Goal: Transaction & Acquisition: Purchase product/service

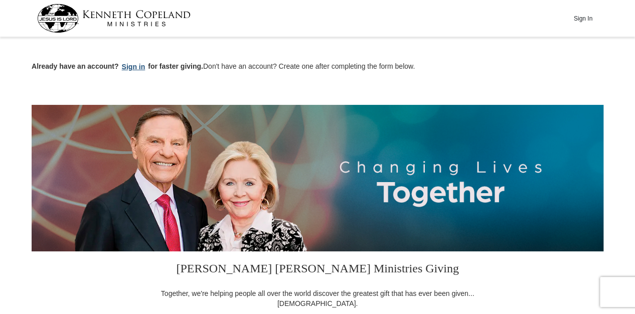
click at [128, 66] on button "Sign in" at bounding box center [134, 67] width 30 height 12
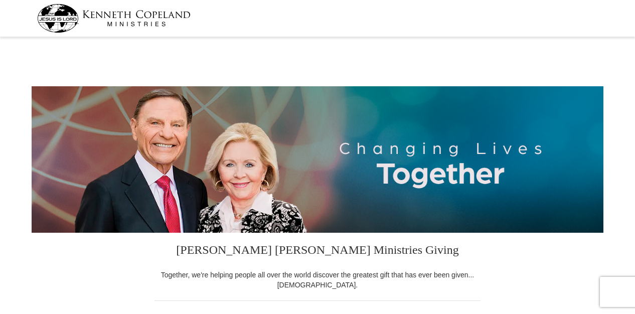
select select "IL"
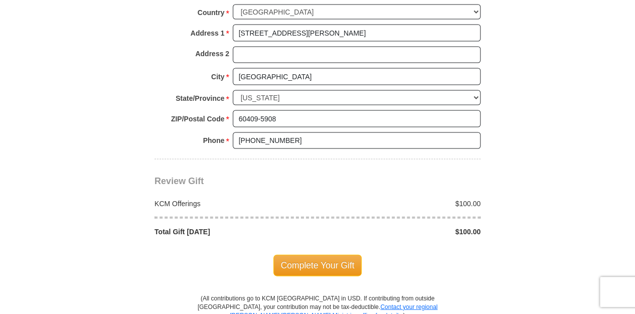
scroll to position [786, 0]
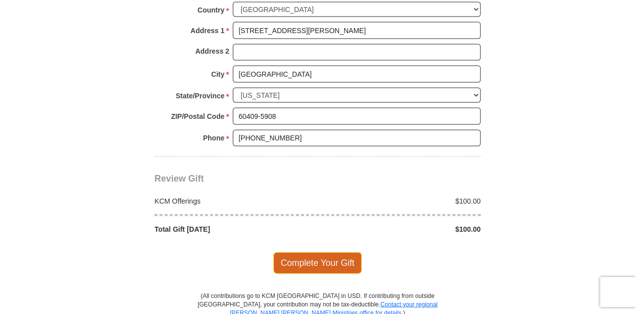
click at [332, 266] on span "Complete Your Gift" at bounding box center [317, 262] width 89 height 21
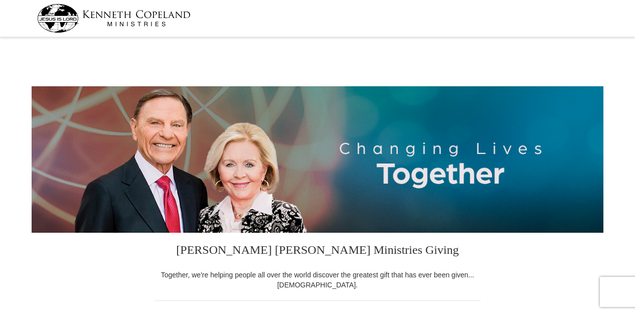
select select "IL"
